Goal: Communication & Community: Answer question/provide support

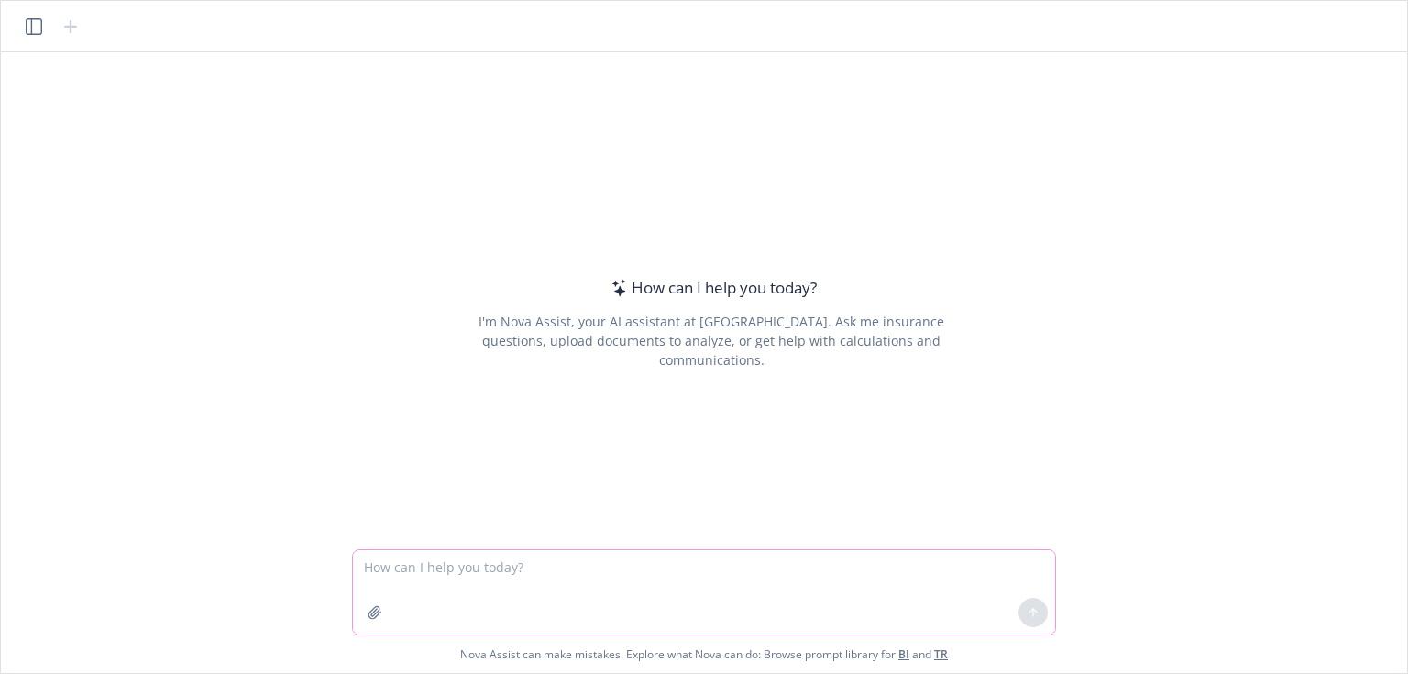
click at [396, 577] on textarea at bounding box center [704, 592] width 702 height 84
click at [381, 574] on textarea at bounding box center [704, 592] width 702 height 84
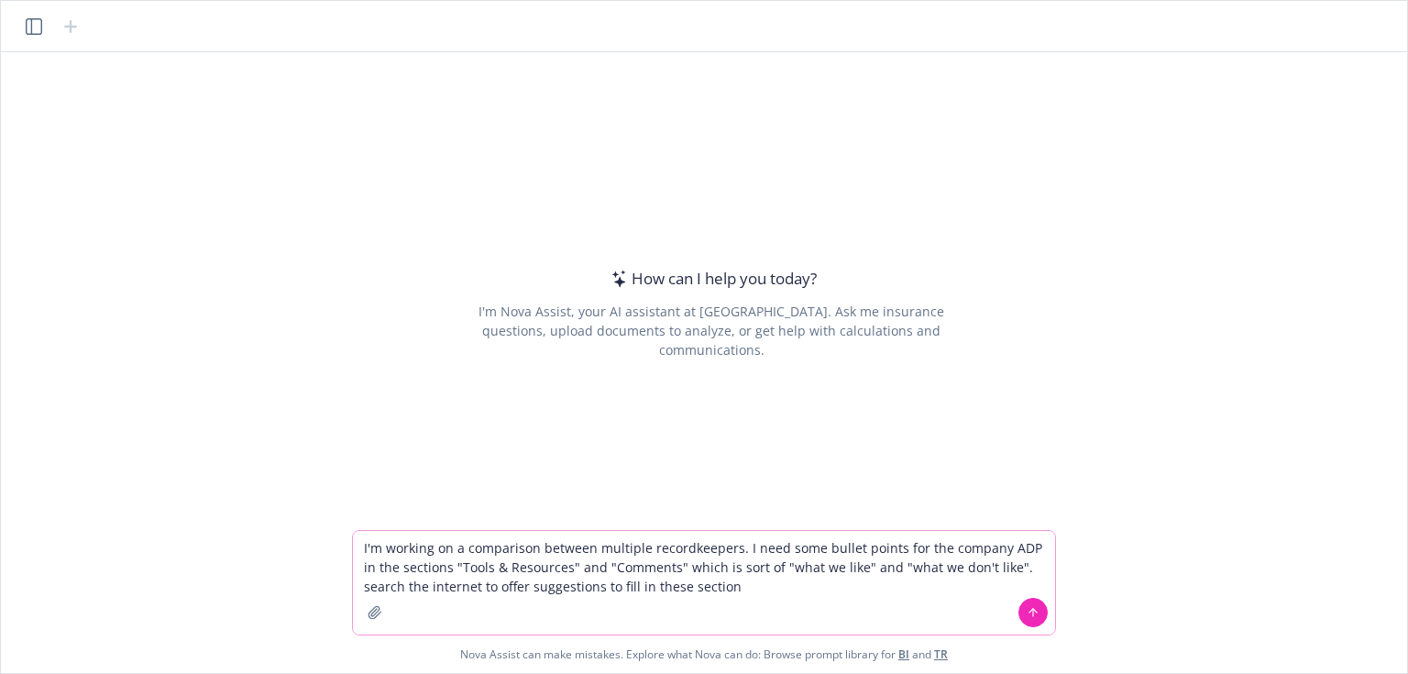
type textarea "I'm working on a comparison between multiple recordkeepers. I need some bullet …"
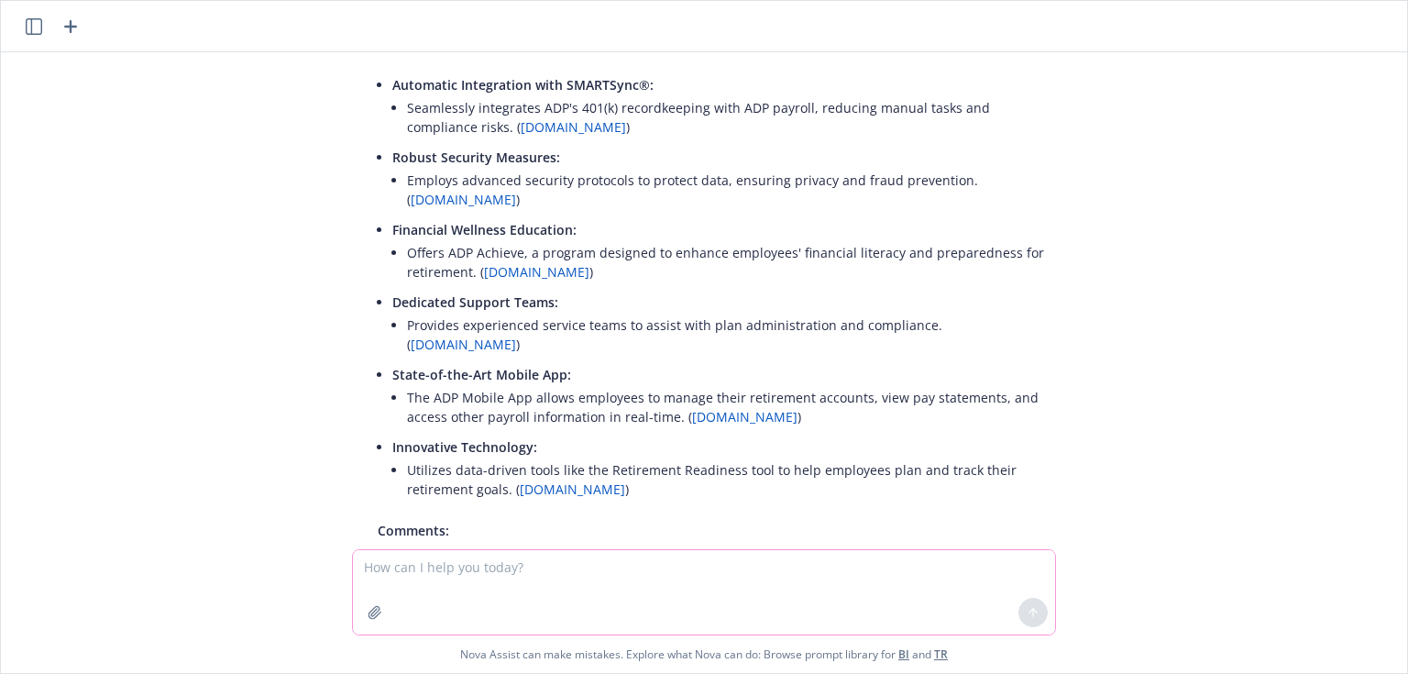
scroll to position [220, 0]
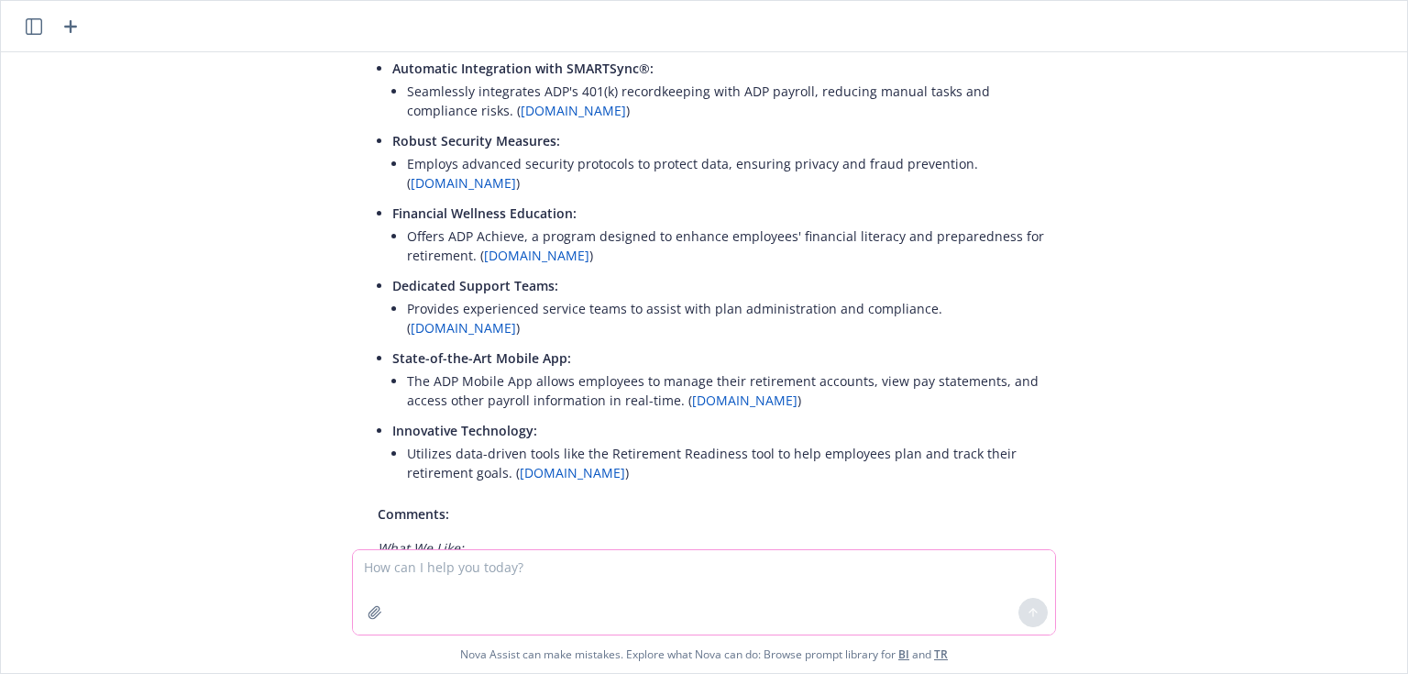
click at [532, 573] on textarea at bounding box center [704, 592] width 702 height 84
type textarea "let's boil each of the sections to the most important 2 points"
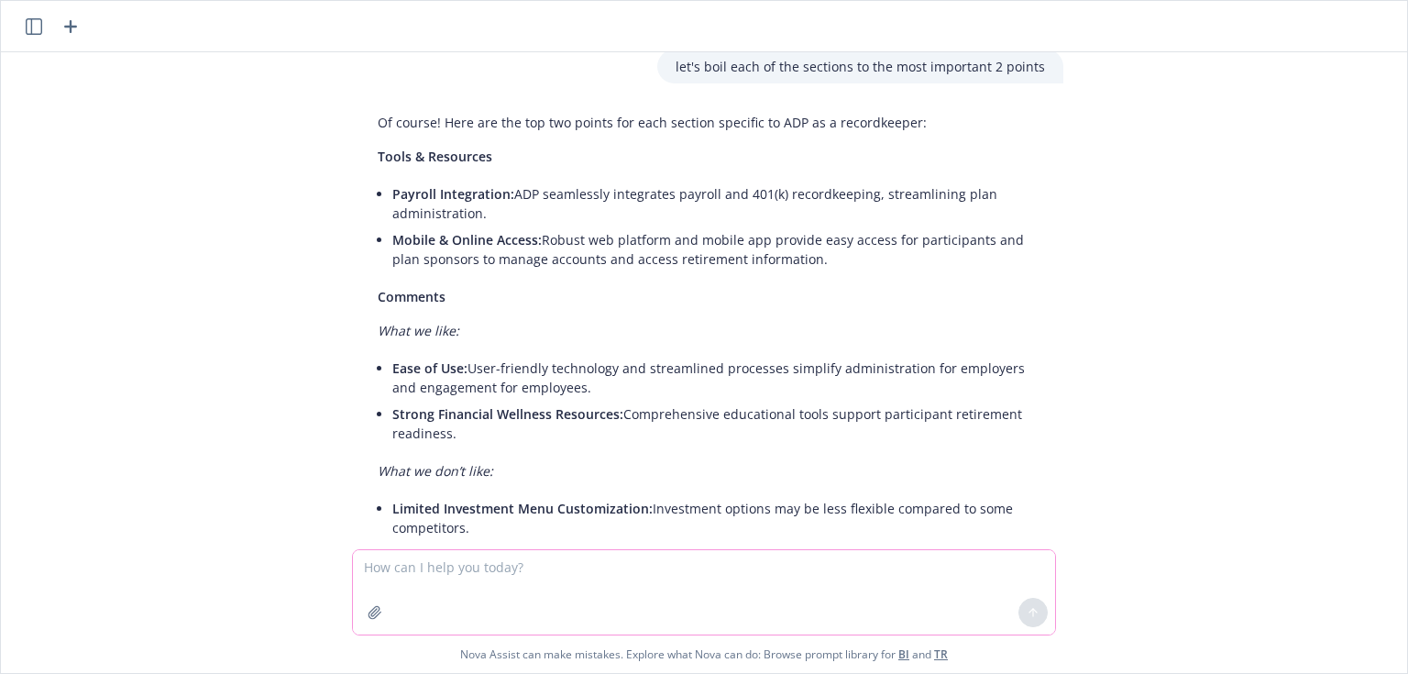
scroll to position [1367, 0]
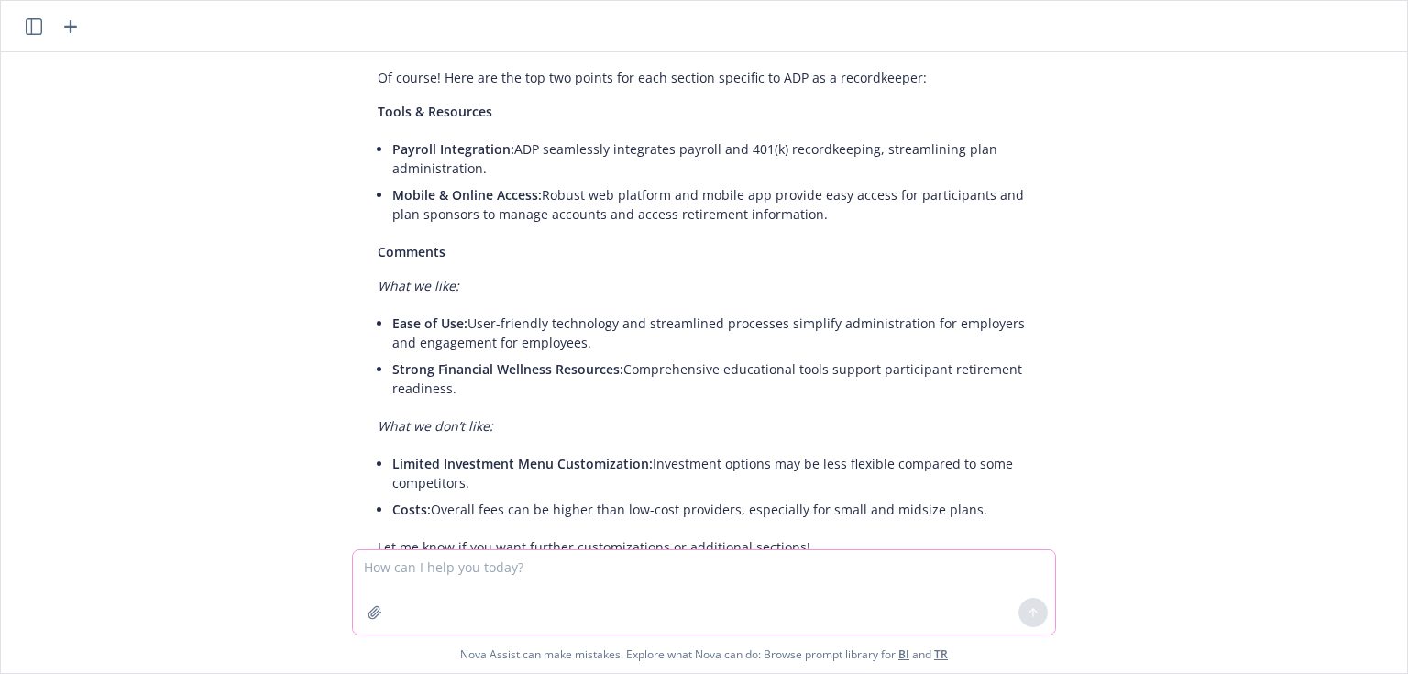
click at [473, 593] on textarea at bounding box center [704, 592] width 702 height 84
type textarea "make it less sales-y"
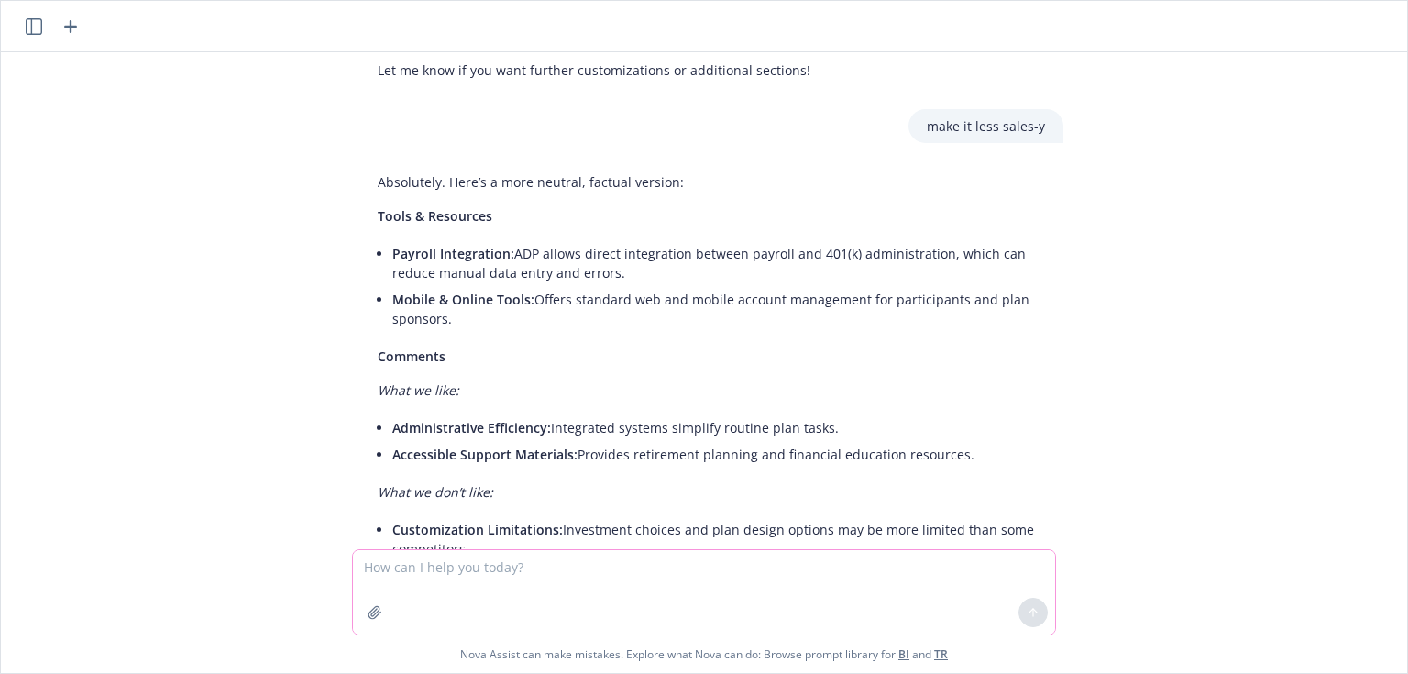
scroll to position [1876, 0]
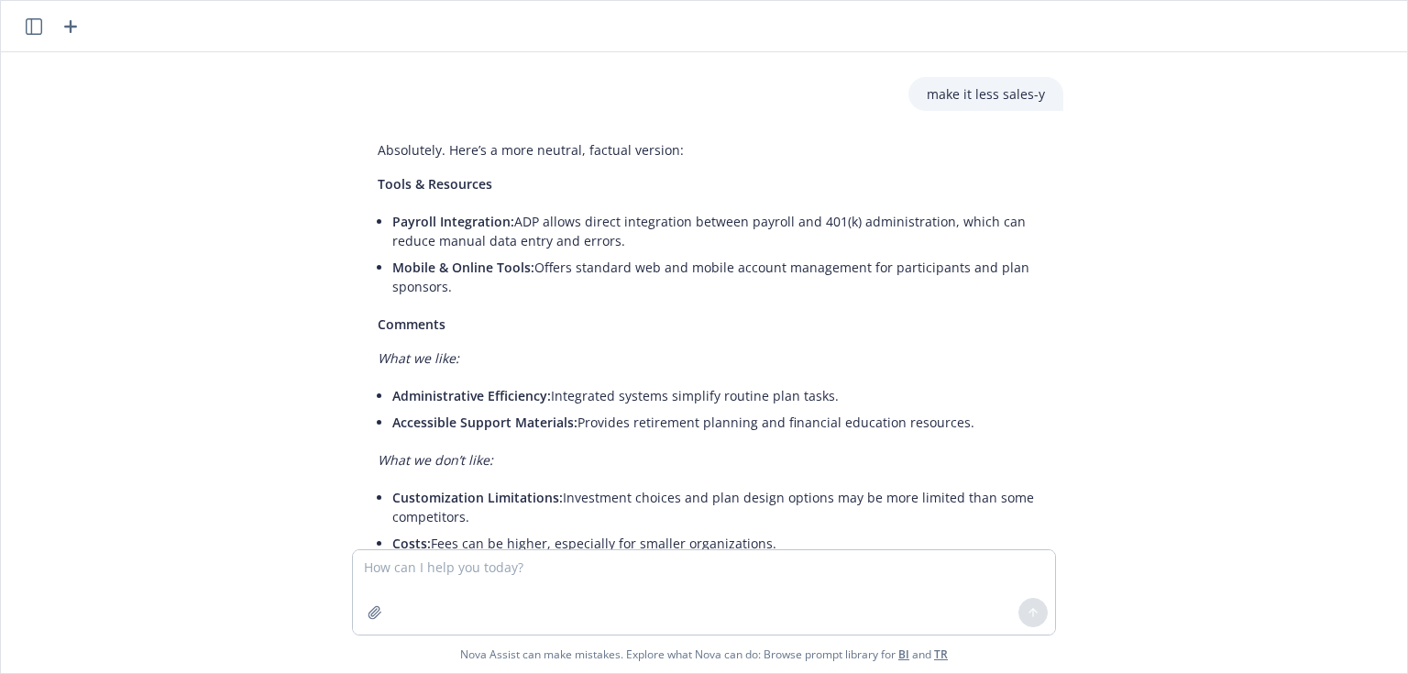
click at [419, 208] on li "Payroll Integration: ADP allows direct integration between payroll and 401(k) a…" at bounding box center [718, 231] width 652 height 46
drag, startPoint x: 441, startPoint y: 215, endPoint x: 381, endPoint y: 170, distance: 74.6
click at [378, 172] on div "Absolutely. Here’s a more neutral, factual version: Tools & Resources Payroll I…" at bounding box center [711, 348] width 704 height 431
click at [403, 208] on li "Payroll Integration: ADP allows direct integration between payroll and 401(k) a…" at bounding box center [718, 231] width 652 height 46
drag, startPoint x: 422, startPoint y: 192, endPoint x: 386, endPoint y: 150, distance: 55.9
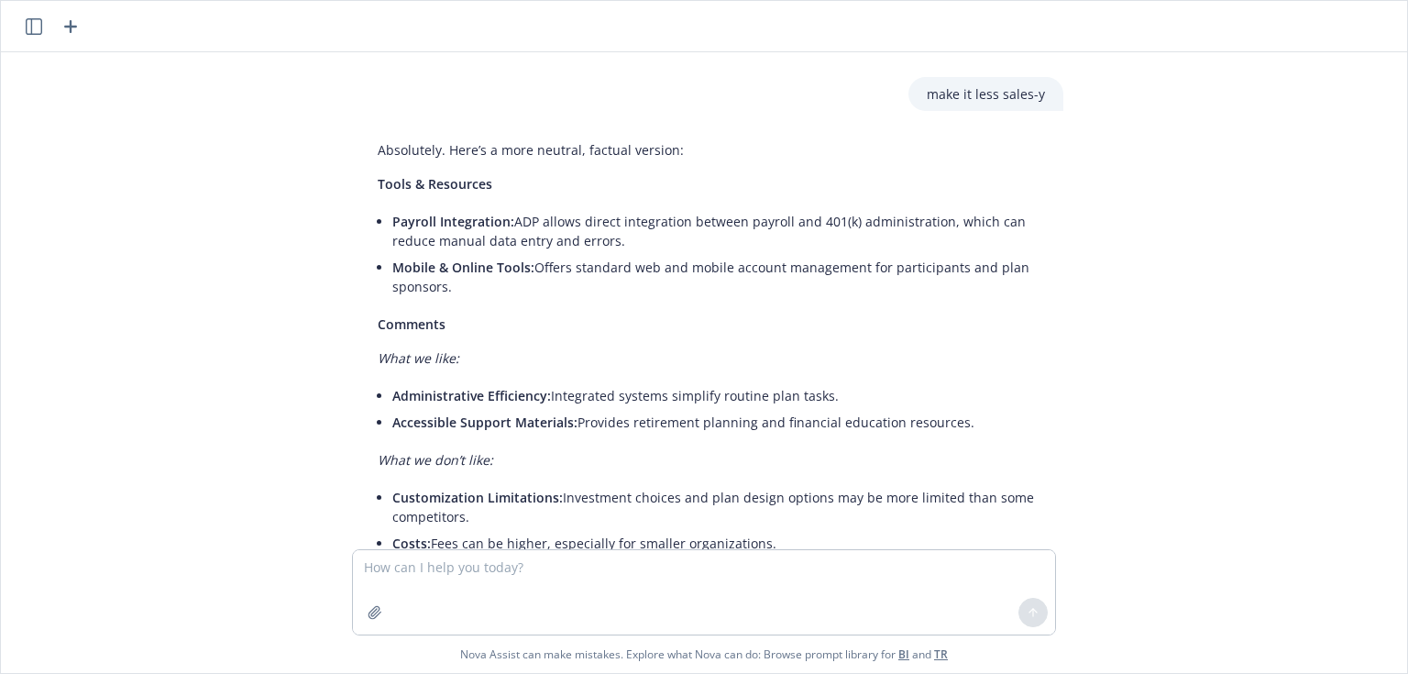
click at [392, 208] on ul "Payroll Integration: ADP allows direct integration between payroll and 401(k) a…" at bounding box center [718, 254] width 652 height 92
copy ul "Payroll Integration: ADP allows direct integration between payroll and 401(k) a…"
click at [531, 409] on li "Accessible Support Materials: Provides retirement planning and financial educat…" at bounding box center [718, 422] width 652 height 27
click at [816, 378] on div "Absolutely. Here’s a more neutral, factual version: Tools & Resources Payroll I…" at bounding box center [711, 348] width 704 height 431
click at [759, 530] on li "Costs: Fees can be higher, especially for smaller organizations." at bounding box center [718, 543] width 652 height 27
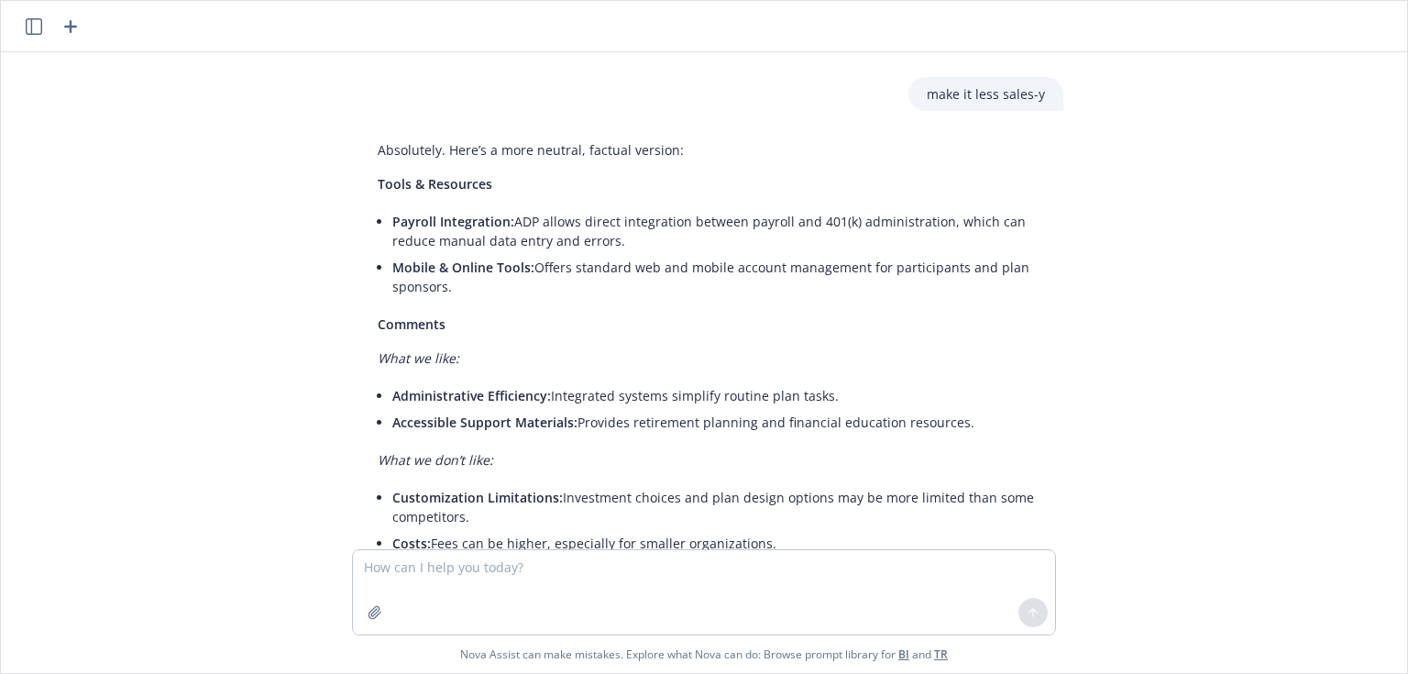
drag, startPoint x: 760, startPoint y: 486, endPoint x: 367, endPoint y: 291, distance: 438.1
click at [367, 291] on div "Absolutely. Here’s a more neutral, factual version: Tools & Resources Payroll I…" at bounding box center [711, 348] width 704 height 431
click at [209, 411] on div "I'm working on a comparison between multiple recordkeepers. I need some bullet …" at bounding box center [703, 300] width 1391 height 497
drag, startPoint x: 943, startPoint y: 501, endPoint x: 326, endPoint y: 307, distance: 646.6
click at [326, 307] on div "I'm working on a comparison between multiple recordkeepers. I need some bullet …" at bounding box center [703, 300] width 1391 height 497
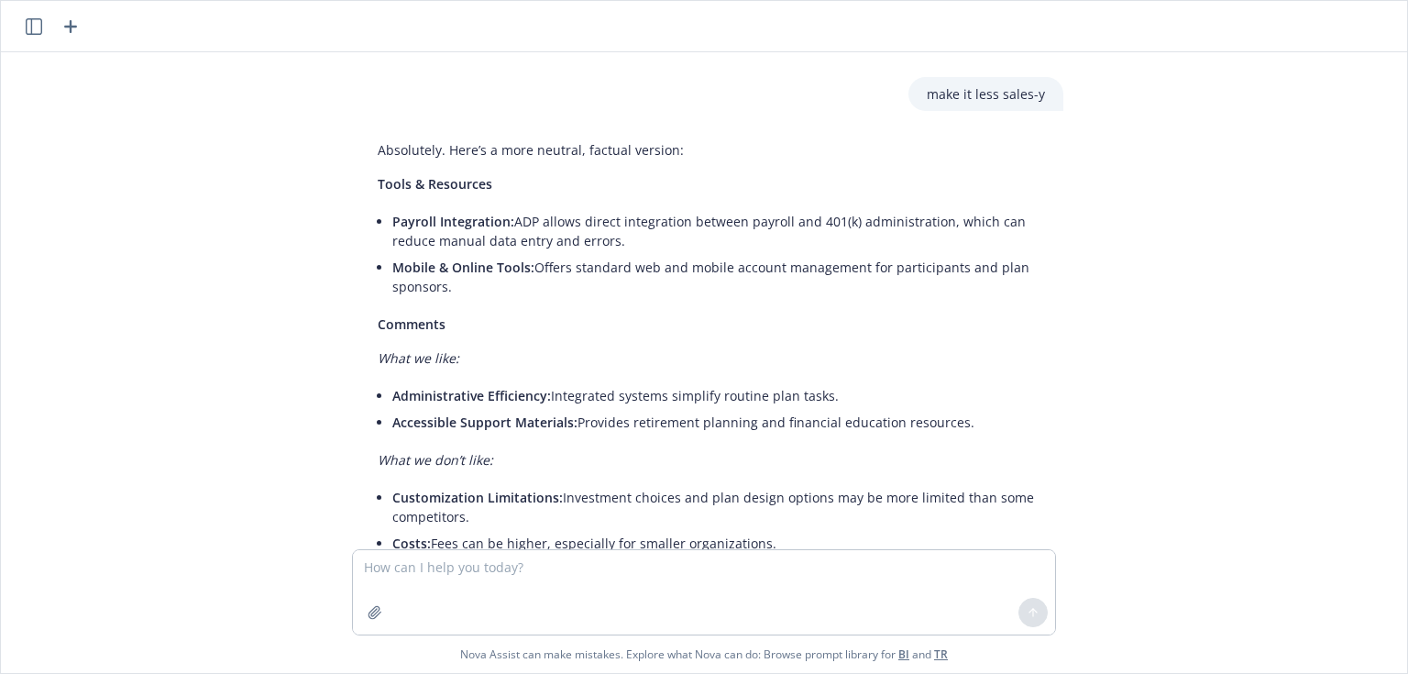
copy div "What we like: Administrative Efficiency: Integrated systems simplify routine pl…"
